Goal: Transaction & Acquisition: Purchase product/service

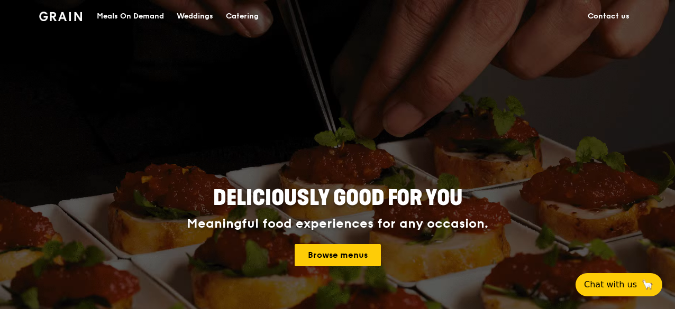
click at [597, 17] on link "Contact us" at bounding box center [608, 17] width 54 height 32
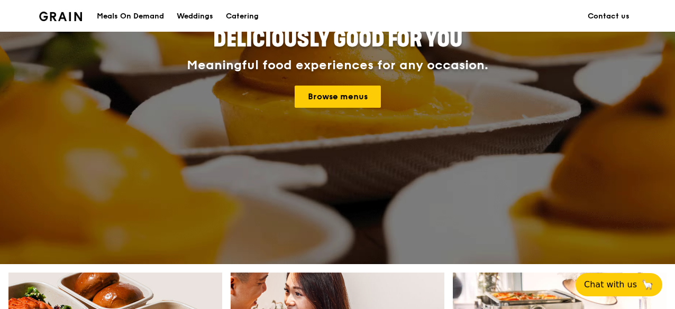
scroll to position [106, 0]
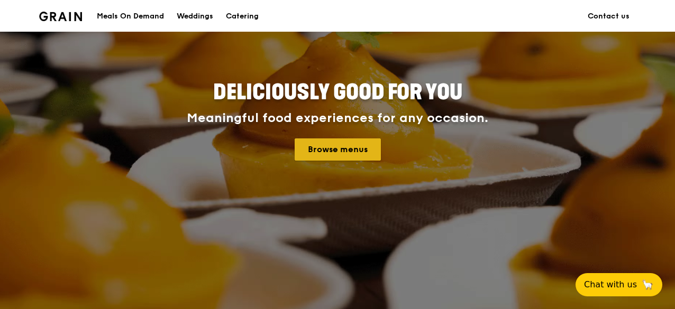
click at [342, 152] on link "Browse menus" at bounding box center [337, 150] width 86 height 22
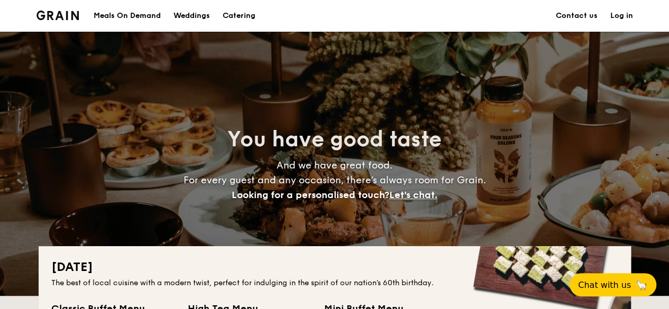
click at [232, 16] on h1 "Catering" at bounding box center [239, 16] width 33 height 32
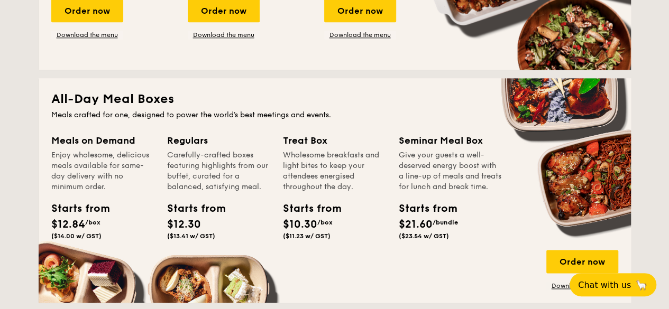
scroll to position [740, 0]
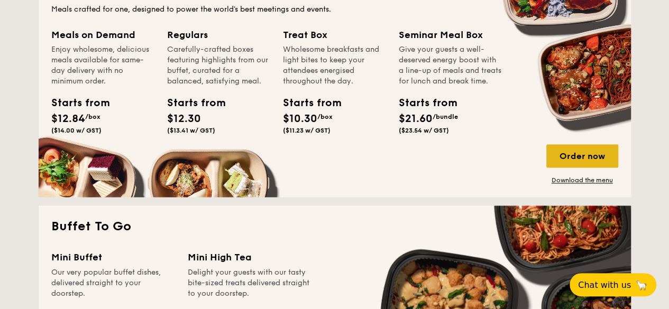
click at [570, 153] on div "Order now" at bounding box center [582, 155] width 72 height 23
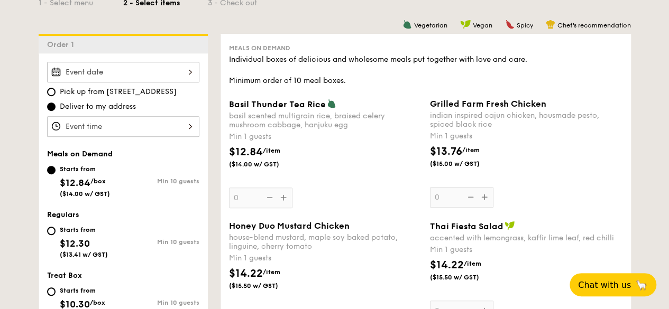
scroll to position [211, 0]
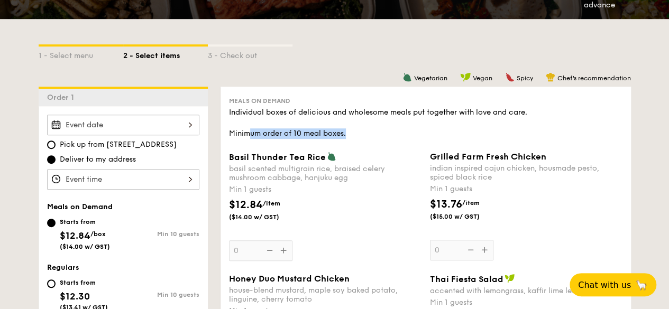
drag, startPoint x: 248, startPoint y: 131, endPoint x: 440, endPoint y: 138, distance: 192.6
click at [440, 138] on div "Individual boxes of delicious and wholesome meals put together with love and ca…" at bounding box center [425, 123] width 393 height 32
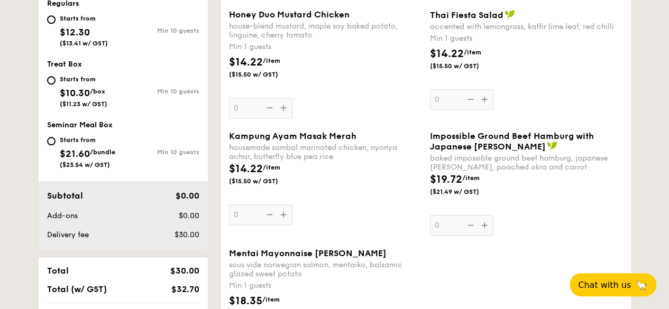
scroll to position [0, 0]
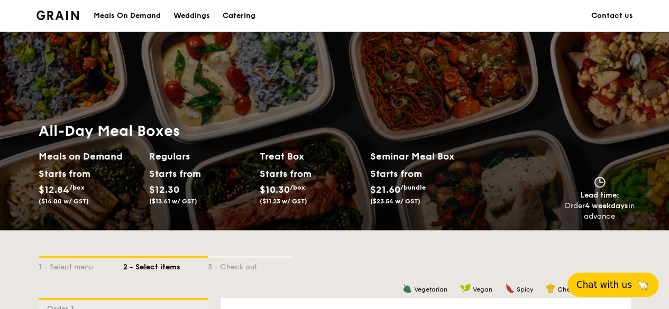
click at [621, 287] on span "Chat with us" at bounding box center [604, 285] width 56 height 11
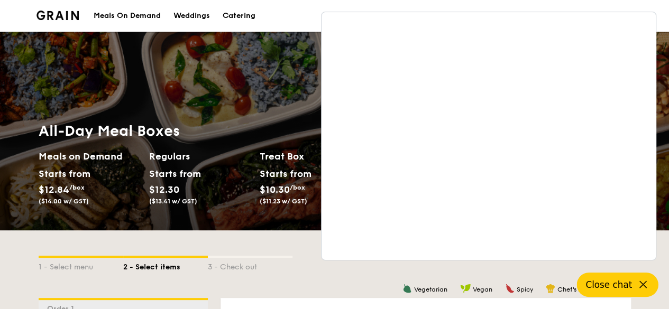
click at [300, 23] on section "Meals On Demand Weddings Catering Contact us" at bounding box center [334, 16] width 596 height 32
click at [642, 288] on icon at bounding box center [643, 285] width 13 height 13
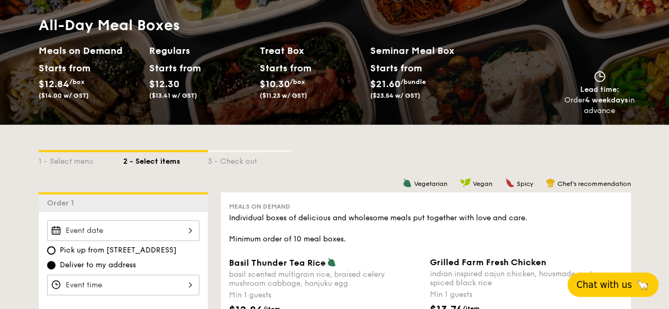
scroll to position [159, 0]
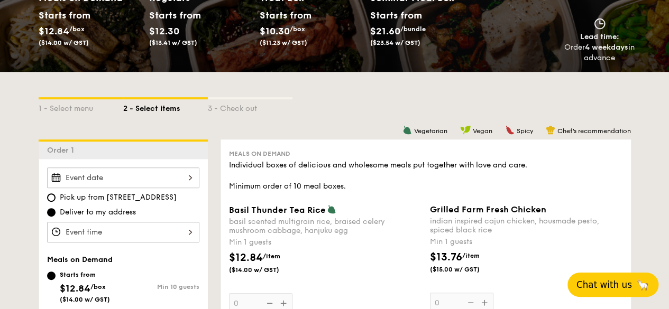
click at [604, 289] on span "Chat with us" at bounding box center [604, 285] width 56 height 11
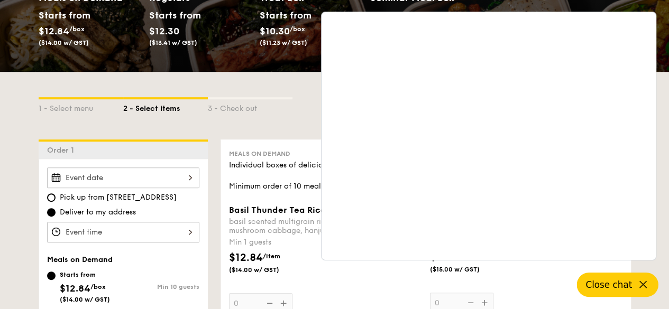
click at [643, 282] on icon at bounding box center [643, 285] width 13 height 13
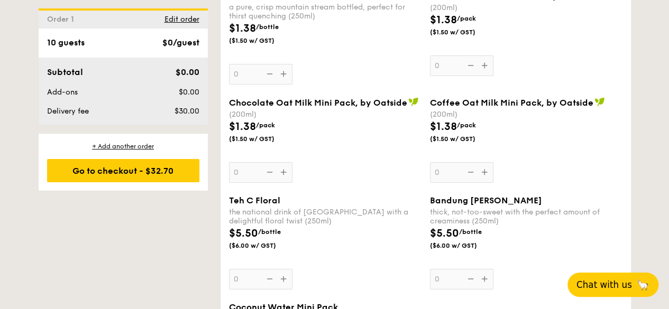
scroll to position [2220, 0]
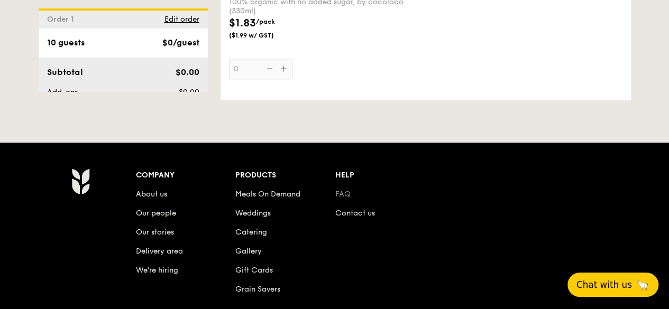
click at [343, 190] on link "FAQ" at bounding box center [342, 194] width 15 height 9
